Goal: Task Accomplishment & Management: Complete application form

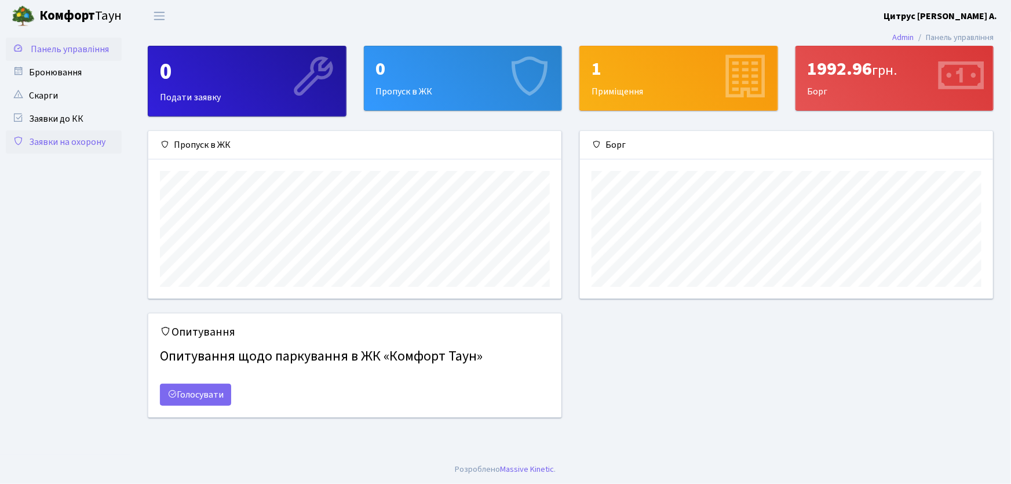
scroll to position [167, 413]
click at [78, 139] on link "Заявки на охорону" at bounding box center [64, 141] width 116 height 23
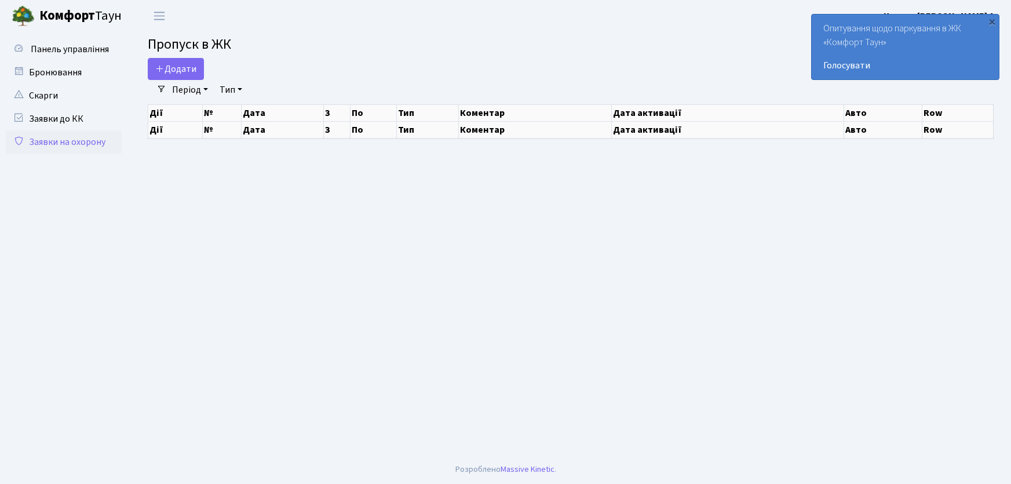
select select "25"
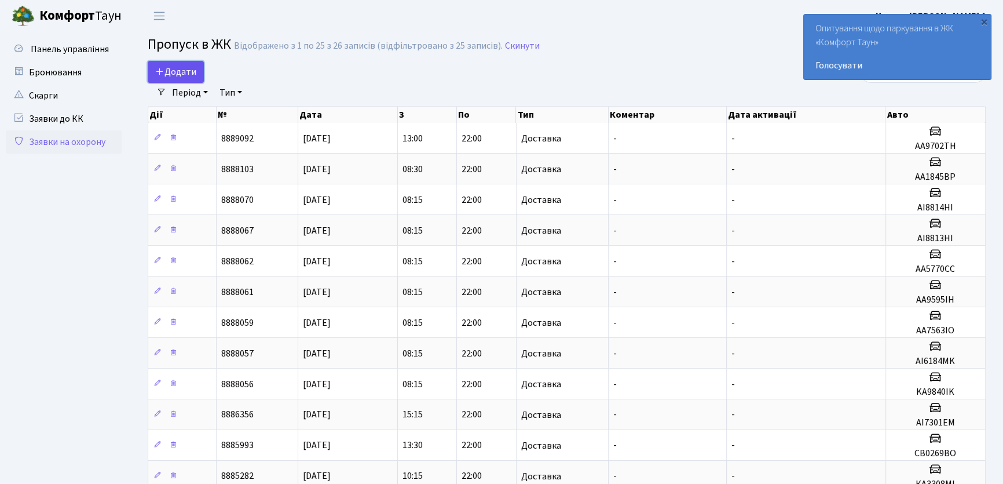
click at [187, 76] on span "Додати" at bounding box center [175, 71] width 41 height 13
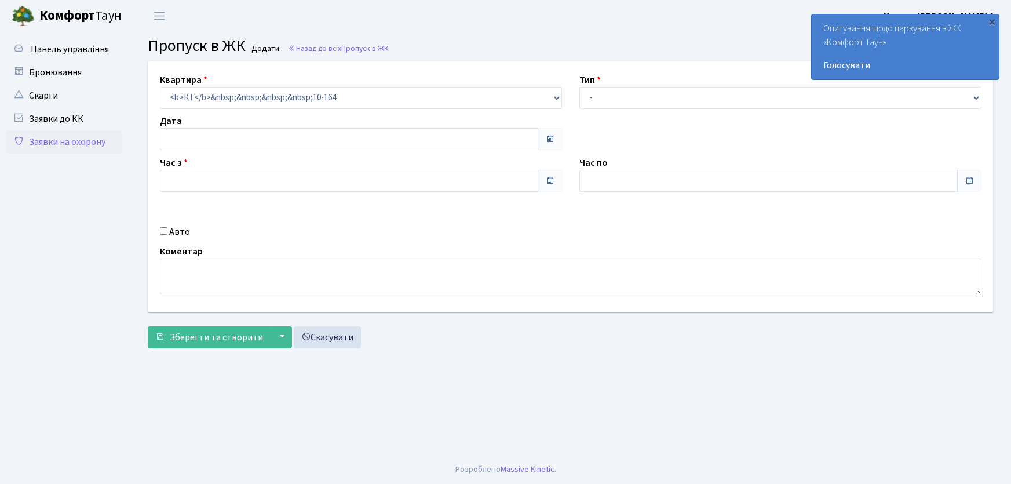
type input "[DATE]"
type input "08:45"
type input "09:45"
drag, startPoint x: 626, startPoint y: 92, endPoint x: 625, endPoint y: 108, distance: 15.7
click at [626, 92] on select "- Доставка Таксі Гості Сервіс" at bounding box center [780, 98] width 402 height 22
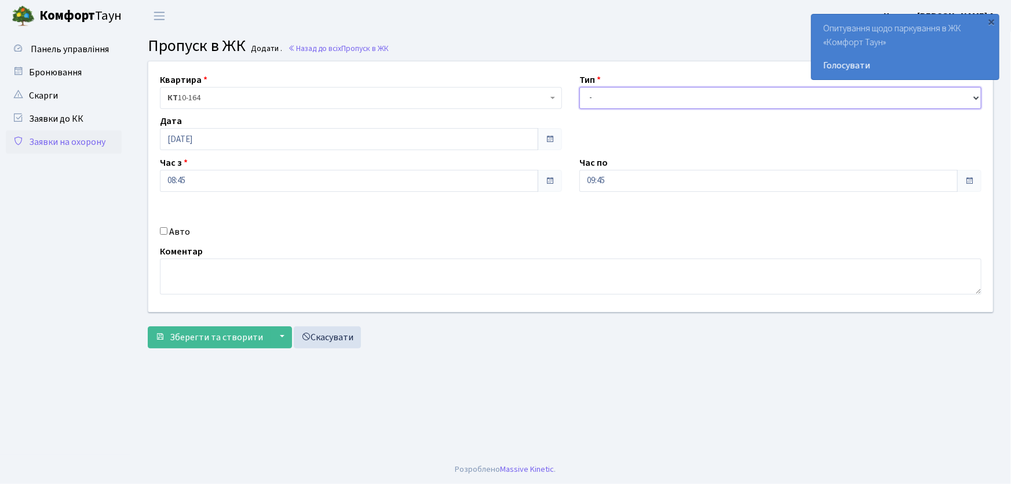
select select "1"
click at [579, 87] on select "- Доставка Таксі Гості Сервіс" at bounding box center [780, 98] width 402 height 22
drag, startPoint x: 527, startPoint y: 183, endPoint x: 510, endPoint y: 183, distance: 16.8
click at [510, 183] on div "Квартира <b>КТ</b>&nbsp;&nbsp;&nbsp;&nbsp;10-164 КТ 10-164 Тип - Доставка Таксі…" at bounding box center [571, 186] width 862 height 250
type input "22:00"
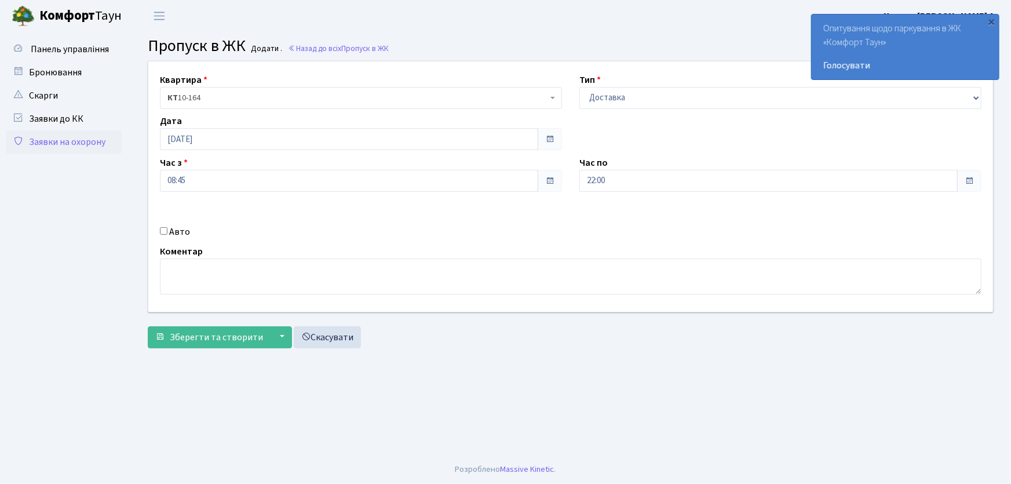
click at [164, 232] on input "Авто" at bounding box center [164, 231] width 8 height 8
checkbox input "true"
type input "АА7516PI"
click at [148, 326] on button "Зберегти та створити" at bounding box center [209, 337] width 123 height 22
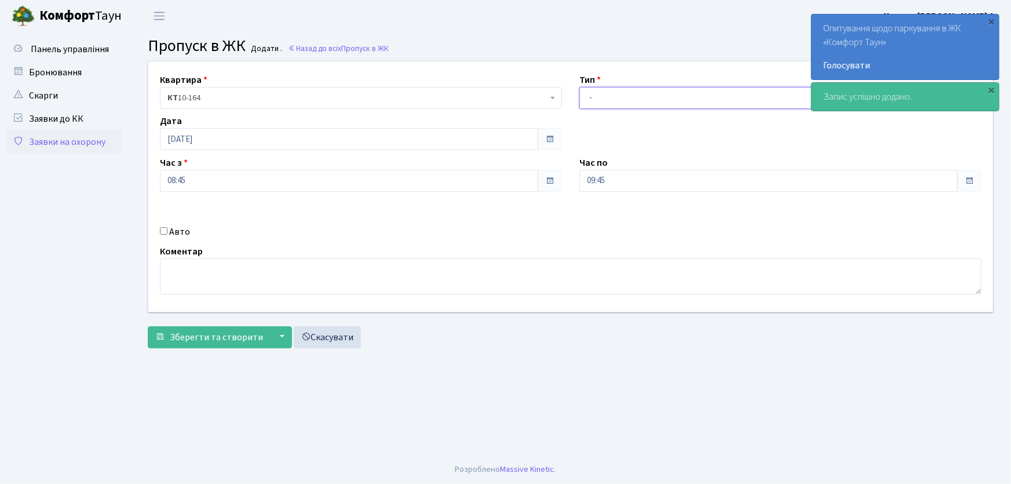
click at [622, 96] on select "- Доставка Таксі Гості Сервіс" at bounding box center [780, 98] width 402 height 22
select select "1"
click at [579, 87] on select "- Доставка Таксі Гості Сервіс" at bounding box center [780, 98] width 402 height 22
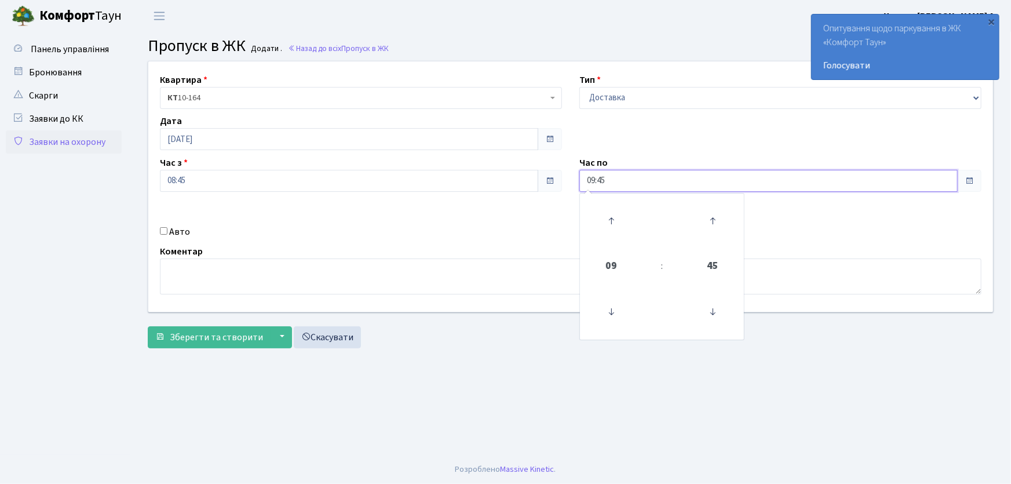
drag, startPoint x: 615, startPoint y: 177, endPoint x: 529, endPoint y: 188, distance: 87.0
click at [529, 189] on div "Квартира <b>КТ</b>&nbsp;&nbsp;&nbsp;&nbsp;10-164 КТ 10-164 Тип - Доставка Таксі…" at bounding box center [571, 186] width 862 height 250
type input "22:00"
click at [161, 232] on input "Авто" at bounding box center [164, 231] width 8 height 8
checkbox input "true"
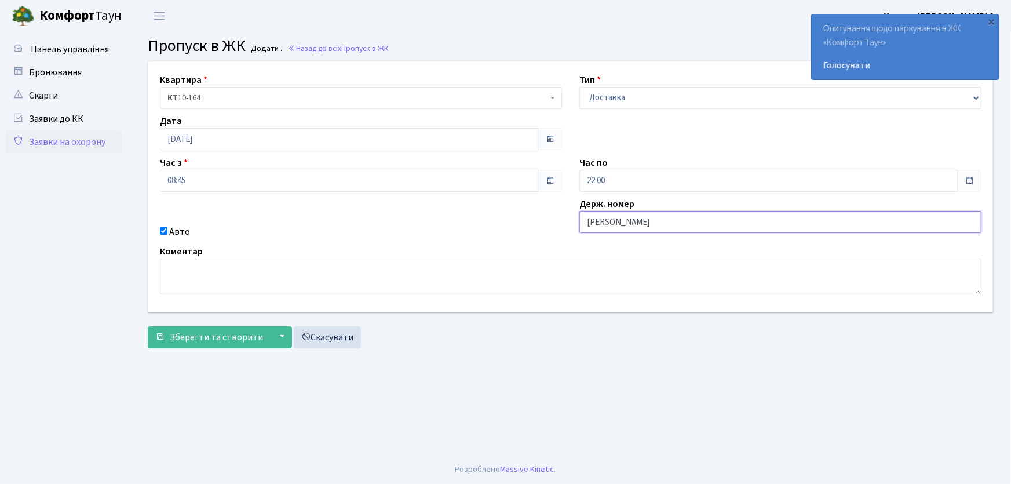
type input "АА7563ІО"
click at [148, 326] on button "Зберегти та створити" at bounding box center [209, 337] width 123 height 22
